Goal: Navigation & Orientation: Find specific page/section

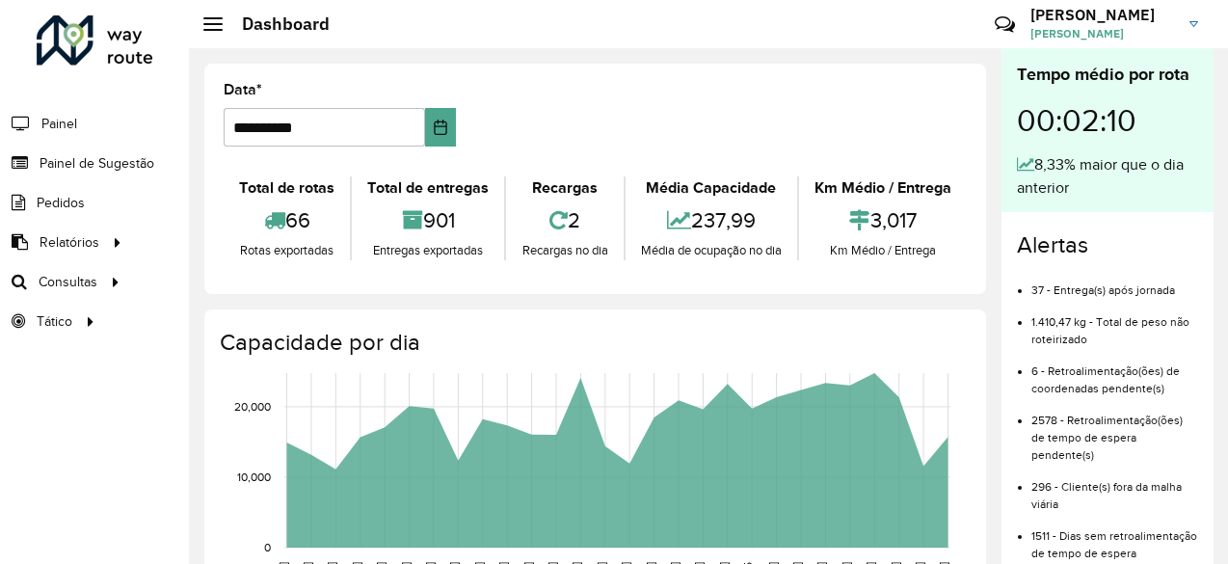
click at [396, 38] on hb-header "Dashboard Críticas? Dúvidas? Elogios? Sugestões? Entre em contato conosco! Pedr…" at bounding box center [708, 24] width 1039 height 48
